Goal: Task Accomplishment & Management: Manage account settings

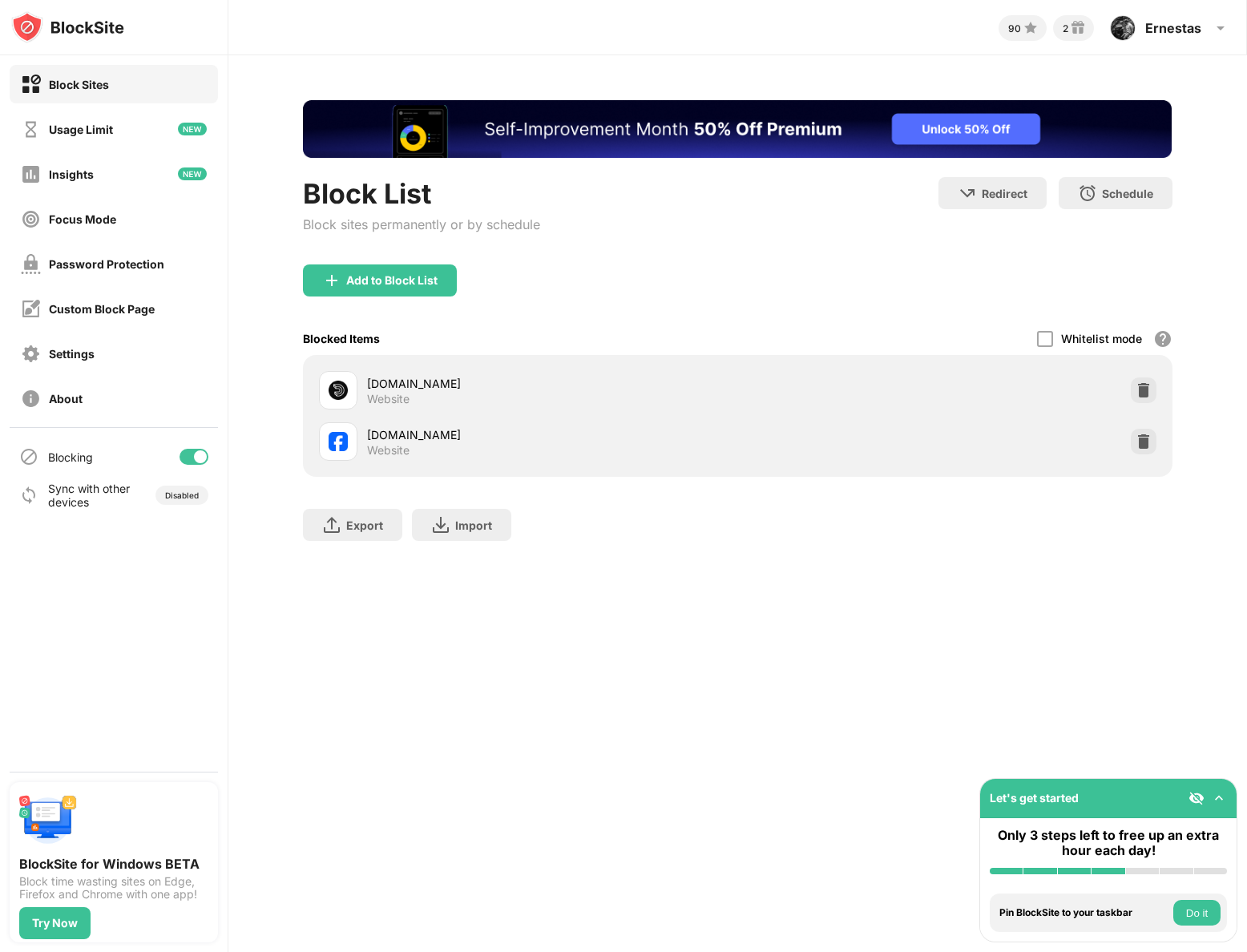
click at [1137, 443] on img at bounding box center [1144, 442] width 16 height 16
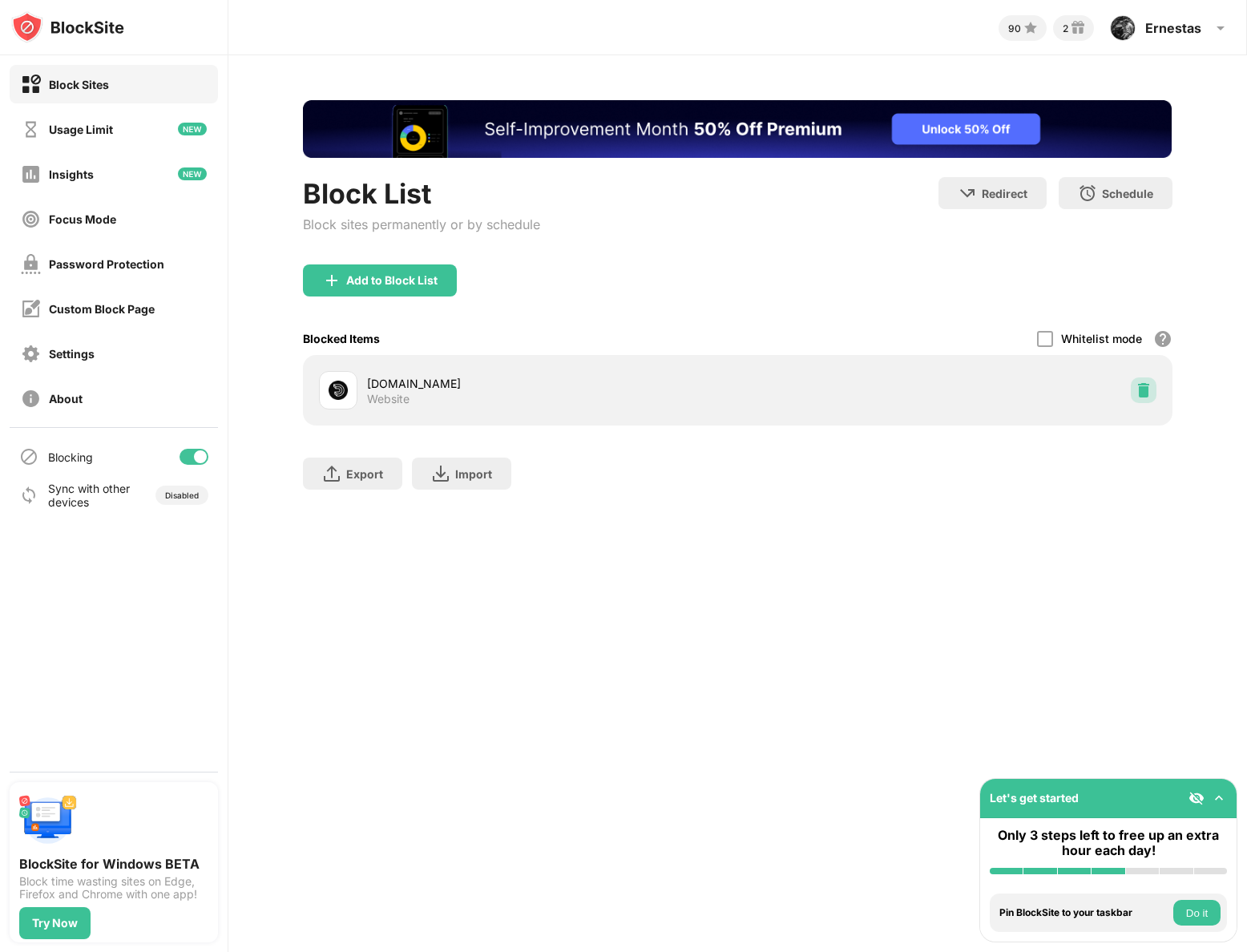
click at [1147, 392] on img at bounding box center [1144, 390] width 16 height 16
